Goal: Check status: Check status

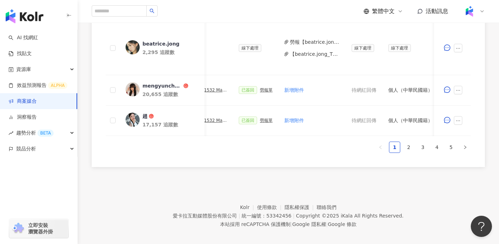
scroll to position [452, 0]
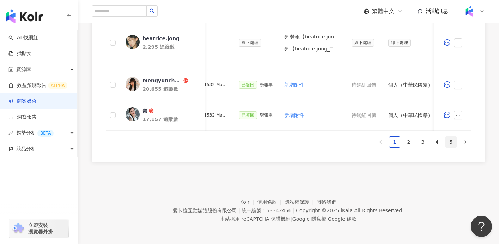
click at [451, 142] on link "5" at bounding box center [450, 141] width 11 height 11
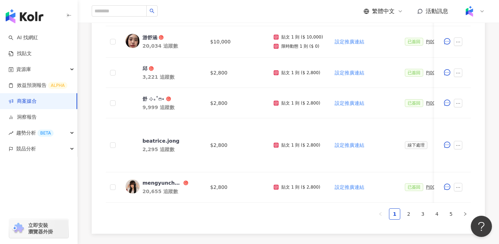
scroll to position [466, 0]
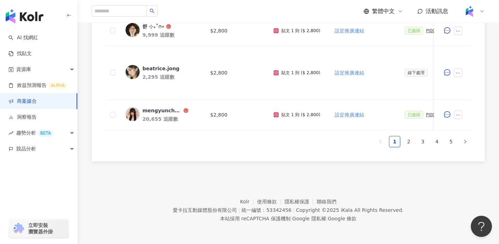
click at [451, 139] on link "5" at bounding box center [450, 141] width 11 height 11
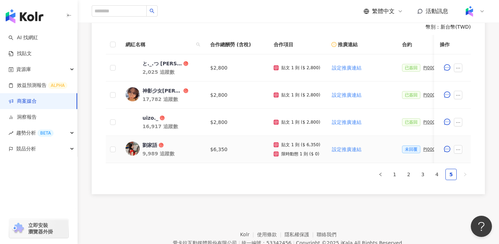
scroll to position [170, 0]
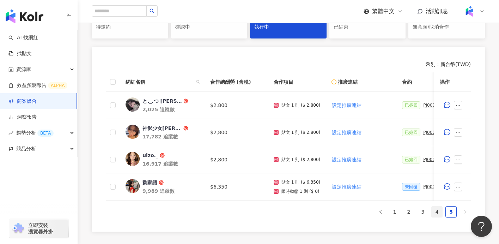
click at [438, 212] on link "4" at bounding box center [436, 211] width 11 height 11
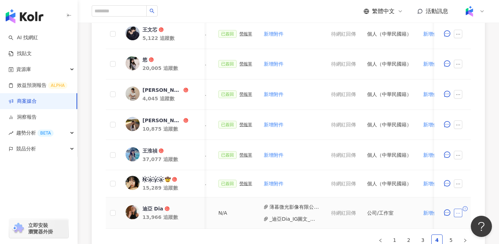
scroll to position [0, 264]
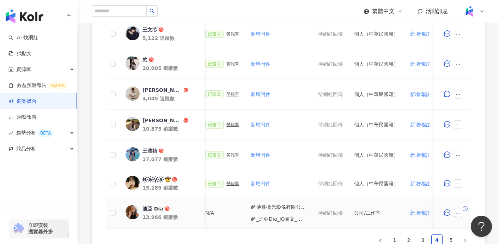
click at [459, 211] on icon "ellipsis" at bounding box center [457, 212] width 5 height 5
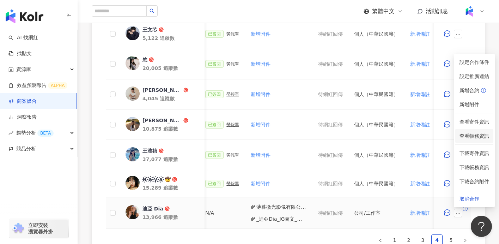
click at [474, 135] on span "查看帳務資訊" at bounding box center [474, 136] width 30 height 8
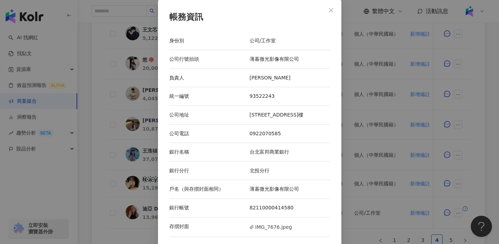
scroll to position [1, 0]
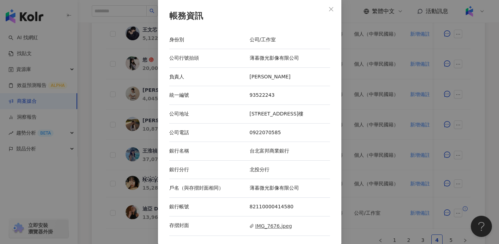
click at [269, 223] on span "IMG_7676.jpeg" at bounding box center [271, 226] width 42 height 8
click at [284, 225] on span "IMG_7676.jpeg" at bounding box center [271, 226] width 42 height 8
click at [394, 102] on div "帳務資訊 身份別 公司/工作室 公司行號抬頭 薄暮微光影像有限公司 負責人 [PERSON_NAME] 統一編號 93522243 公司地址 [STREET_…" at bounding box center [249, 122] width 499 height 244
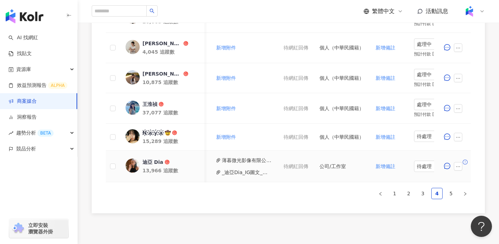
scroll to position [0, 341]
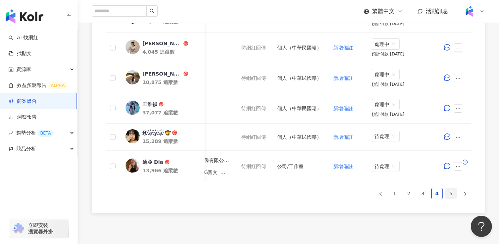
click at [451, 190] on link "5" at bounding box center [450, 193] width 11 height 11
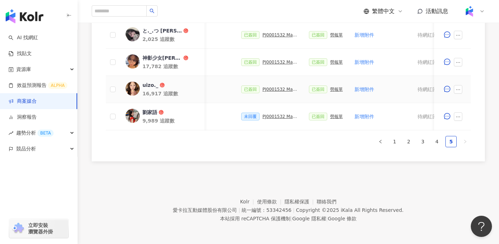
scroll to position [0, 148]
